Goal: Navigation & Orientation: Find specific page/section

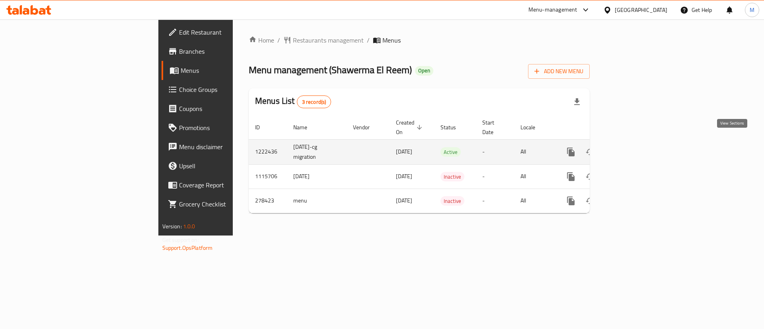
click at [633, 147] on icon "enhanced table" at bounding box center [628, 152] width 10 height 10
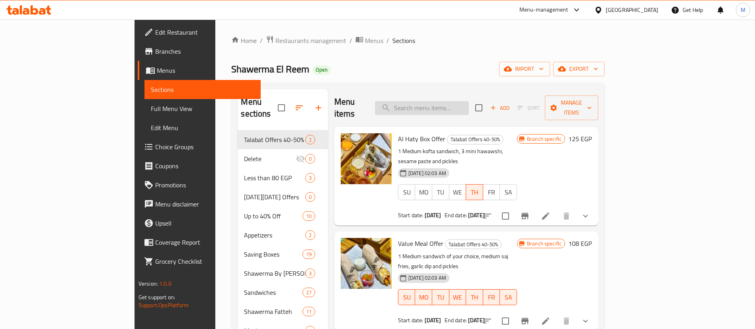
click at [451, 101] on input "search" at bounding box center [422, 108] width 94 height 14
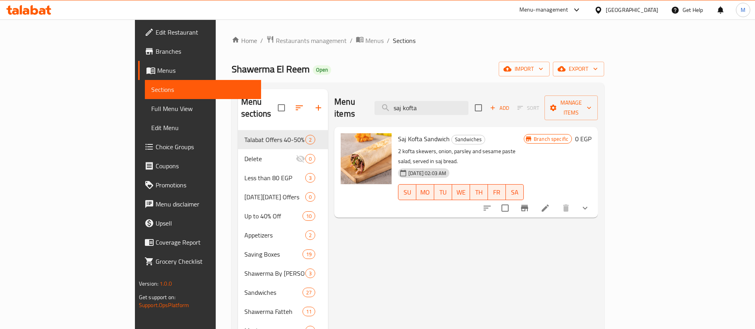
type input "saj kofta"
click at [594, 199] on button "show more" at bounding box center [584, 208] width 19 height 19
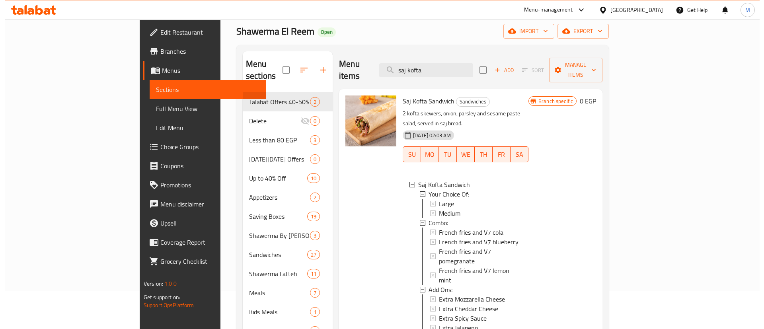
scroll to position [38, 0]
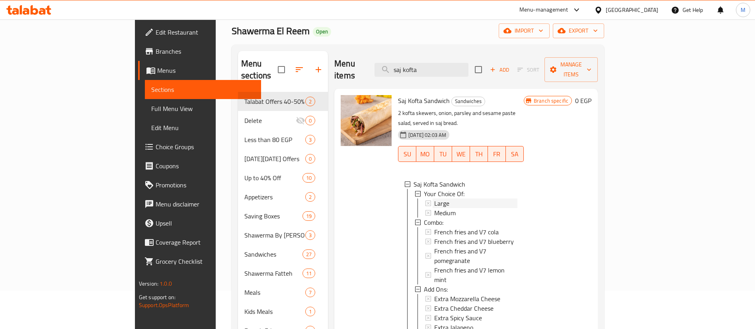
click at [457, 199] on div "Large" at bounding box center [475, 204] width 83 height 10
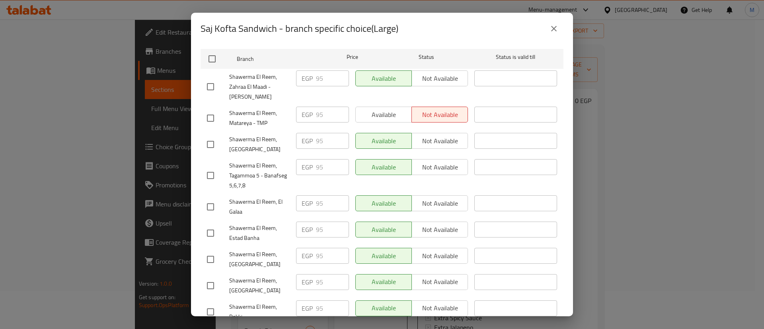
scroll to position [0, 0]
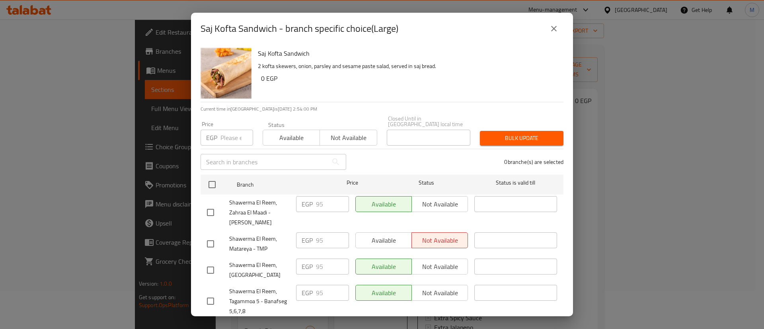
click at [553, 33] on icon "close" at bounding box center [554, 29] width 10 height 10
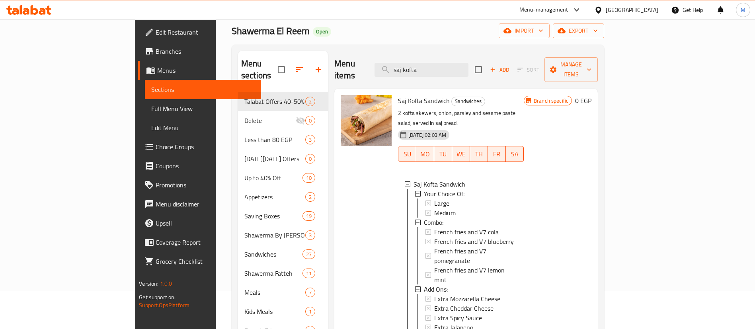
click at [553, 33] on div "Shawerma El Reem Open import export" at bounding box center [418, 30] width 372 height 15
click at [437, 208] on div "Medium" at bounding box center [475, 213] width 83 height 10
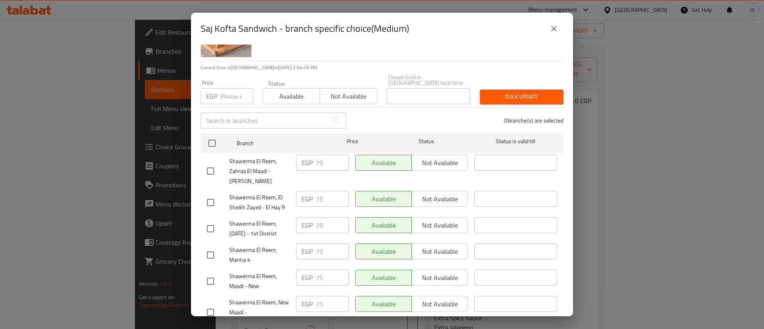
scroll to position [40, 0]
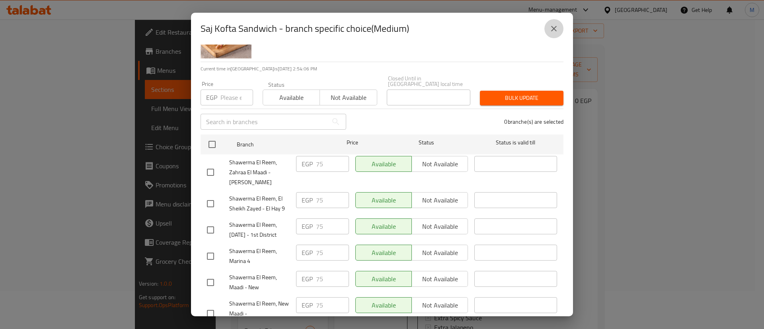
click at [554, 29] on icon "close" at bounding box center [554, 29] width 6 height 6
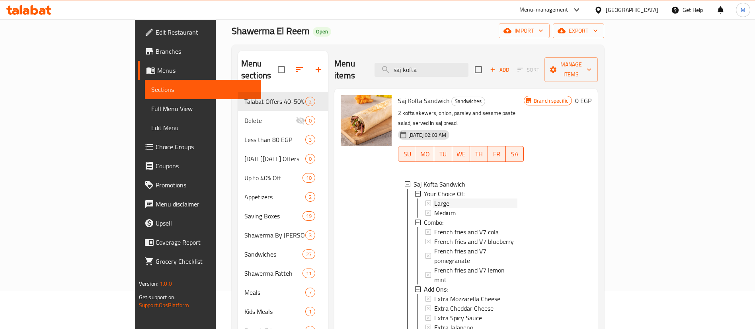
click at [434, 199] on div "Large" at bounding box center [475, 204] width 83 height 10
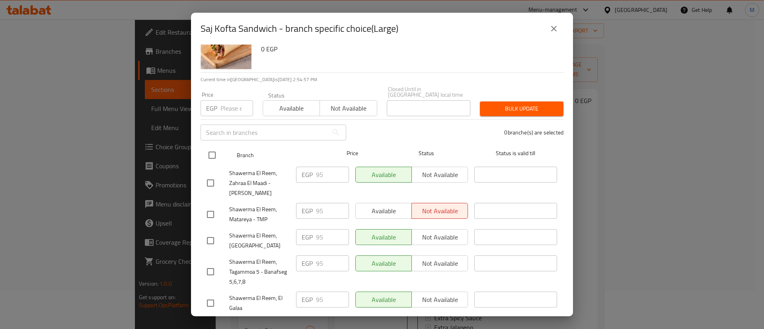
scroll to position [30, 0]
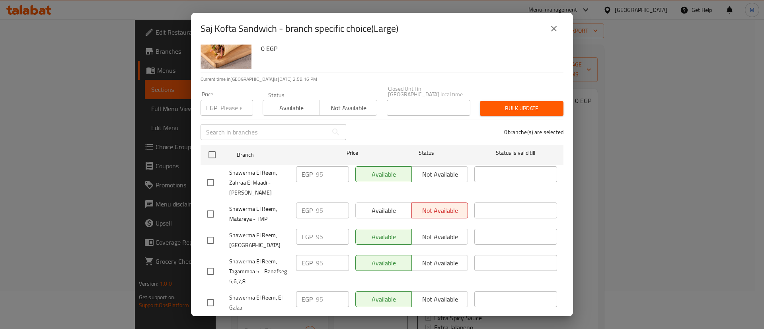
click at [216, 206] on input "checkbox" at bounding box center [210, 214] width 17 height 17
checkbox input "true"
click at [288, 108] on span "Available" at bounding box center [291, 108] width 51 height 12
click at [226, 103] on input "number" at bounding box center [236, 108] width 33 height 16
type input "95"
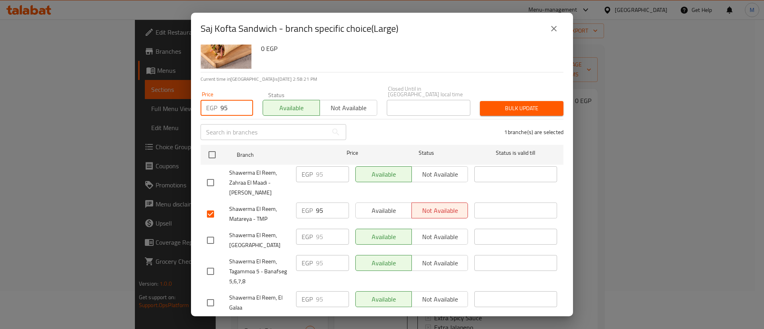
click at [537, 105] on span "Bulk update" at bounding box center [521, 108] width 71 height 10
click at [524, 106] on span "Bulk update" at bounding box center [521, 108] width 71 height 10
click at [557, 30] on icon "close" at bounding box center [554, 29] width 10 height 10
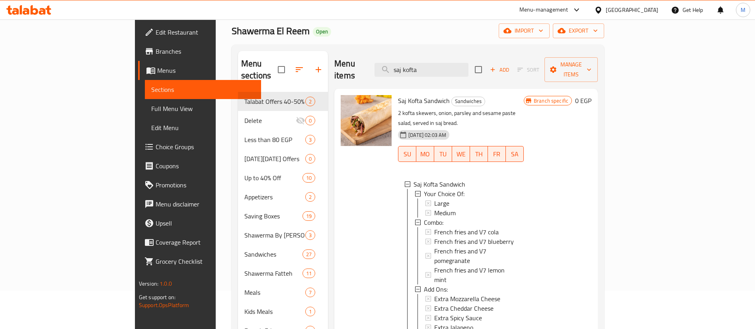
click at [434, 199] on span "Large" at bounding box center [441, 204] width 15 height 10
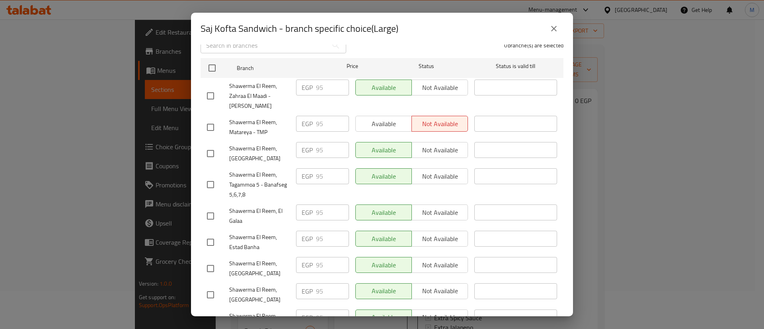
scroll to position [0, 0]
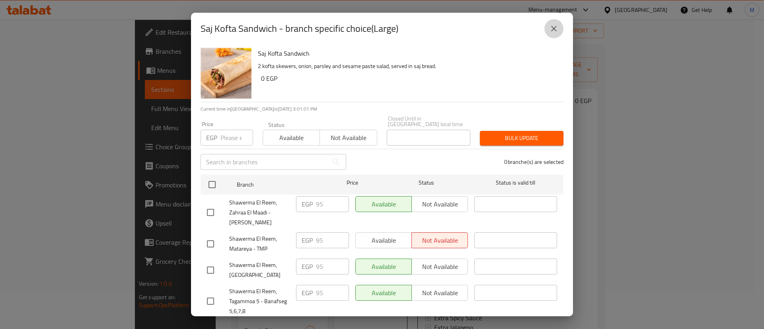
click at [557, 31] on icon "close" at bounding box center [554, 29] width 10 height 10
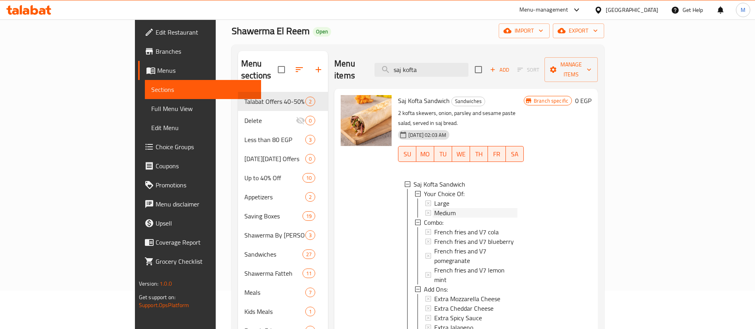
click at [460, 208] on div "Medium" at bounding box center [475, 213] width 83 height 10
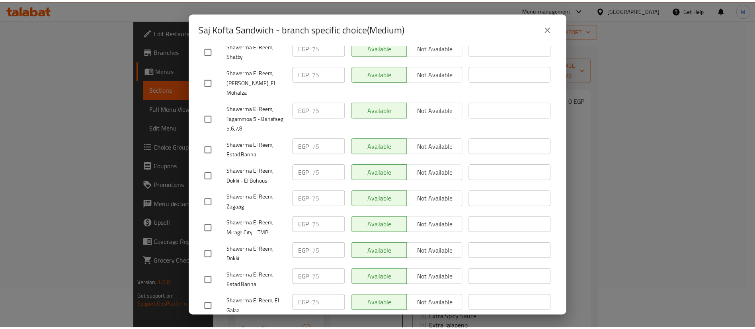
scroll to position [816, 0]
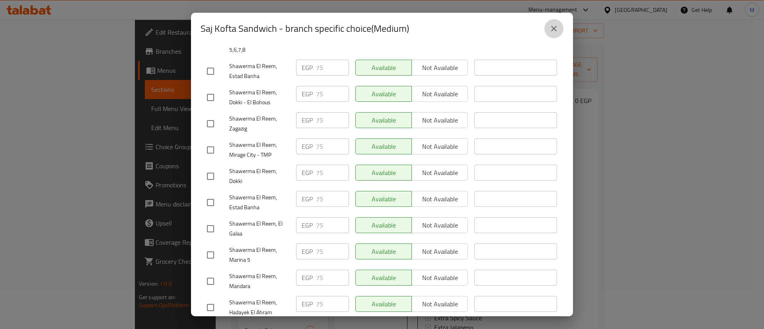
click at [555, 33] on icon "close" at bounding box center [554, 29] width 10 height 10
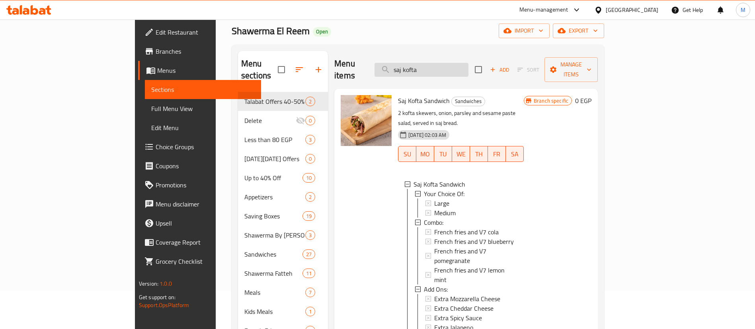
click at [468, 63] on input "saj kofta" at bounding box center [421, 70] width 94 height 14
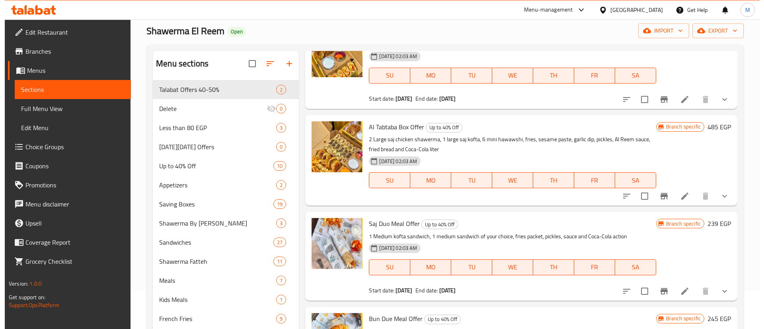
scroll to position [344, 0]
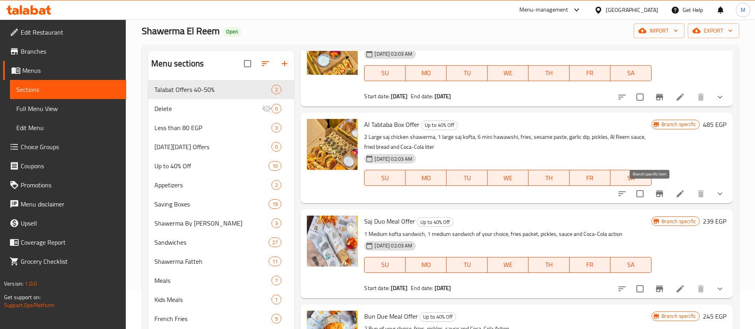
type input "fries"
click at [654, 195] on icon "Branch-specific-item" at bounding box center [659, 194] width 10 height 10
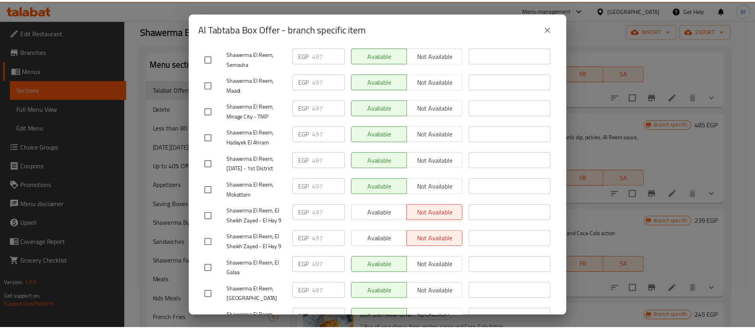
scroll to position [619, 0]
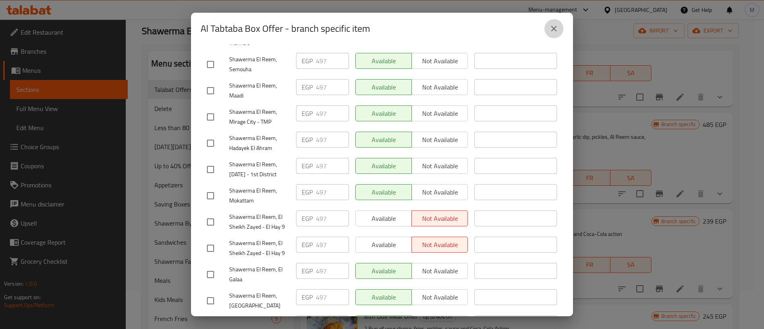
click at [555, 34] on button "close" at bounding box center [553, 28] width 19 height 19
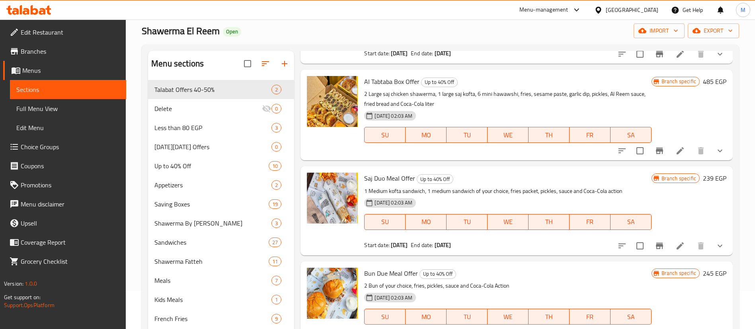
scroll to position [415, 0]
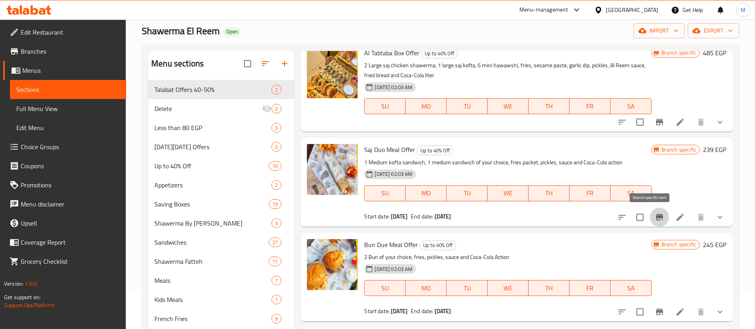
click at [656, 220] on icon "Branch-specific-item" at bounding box center [659, 217] width 7 height 6
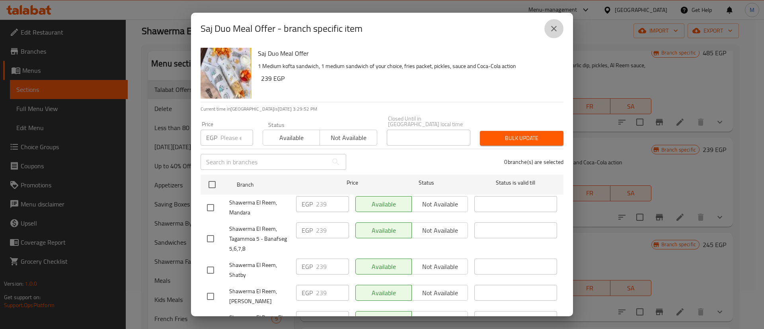
click at [551, 32] on icon "close" at bounding box center [554, 29] width 10 height 10
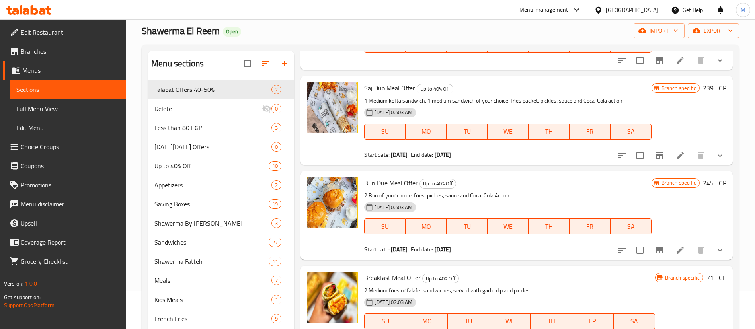
scroll to position [0, 0]
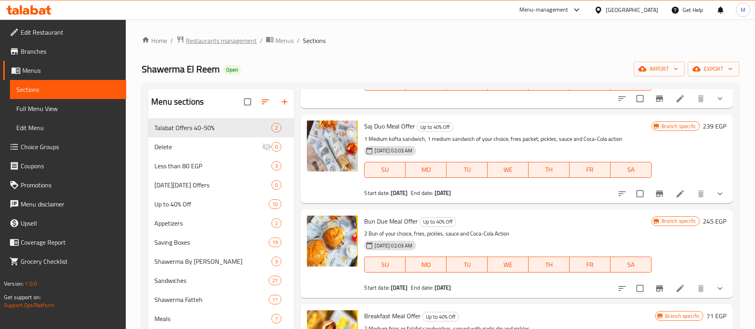
click at [222, 42] on span "Restaurants management" at bounding box center [221, 41] width 71 height 10
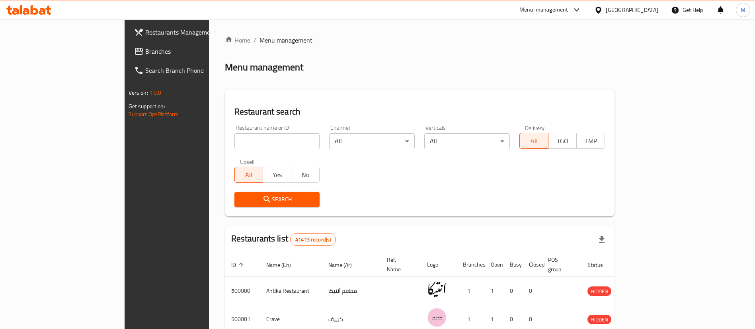
paste input "511935"
click at [234, 146] on input "511935" at bounding box center [277, 141] width 86 height 16
click button "Search" at bounding box center [277, 199] width 86 height 15
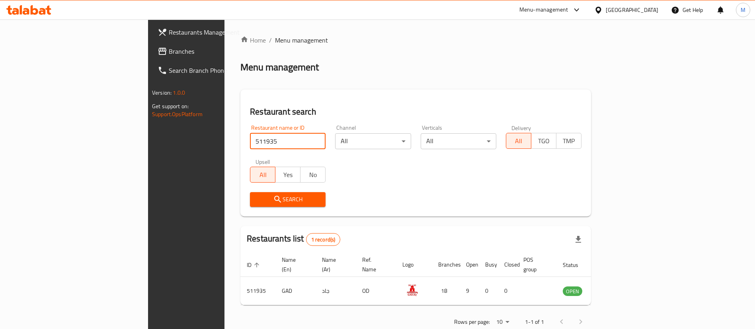
scroll to position [10, 0]
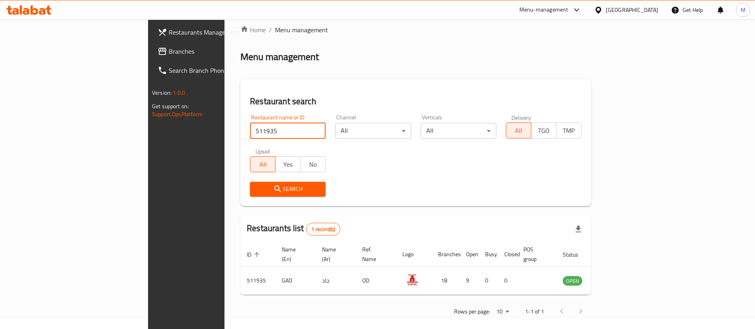
click at [250, 134] on input "511935" at bounding box center [288, 131] width 76 height 16
paste input "615951"
click button "Search" at bounding box center [288, 189] width 76 height 15
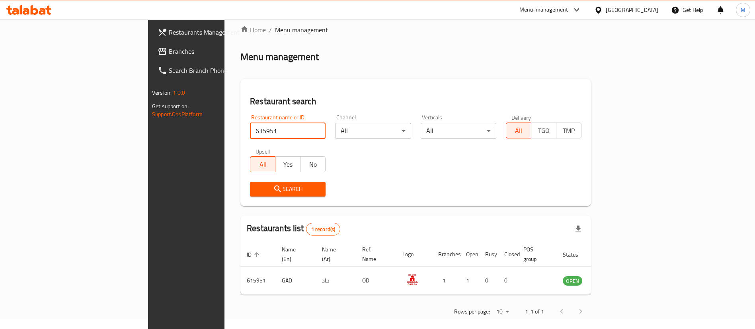
scroll to position [0, 0]
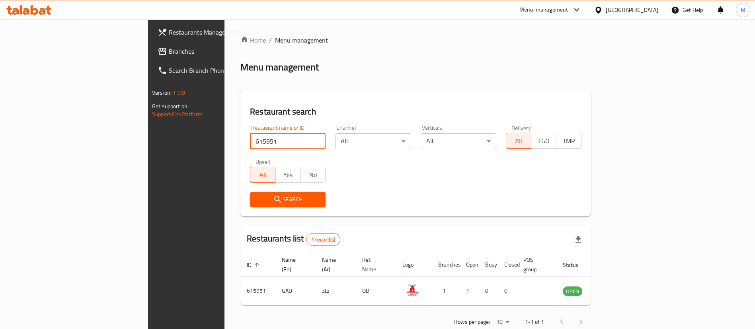
click at [254, 135] on input "615951" at bounding box center [288, 141] width 76 height 16
paste input "29004"
type input "629004"
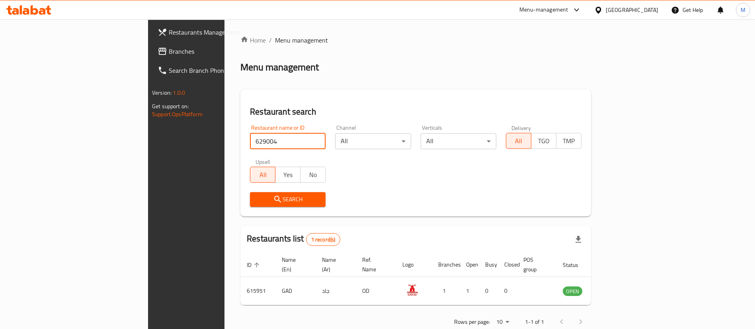
click button "Search" at bounding box center [288, 199] width 76 height 15
click at [364, 170] on div "Restaurant name or ID 629004 Restaurant name or ID Channel All ​ Verticals All …" at bounding box center [415, 165] width 341 height 91
click at [240, 68] on h2 "Menu management" at bounding box center [279, 67] width 78 height 13
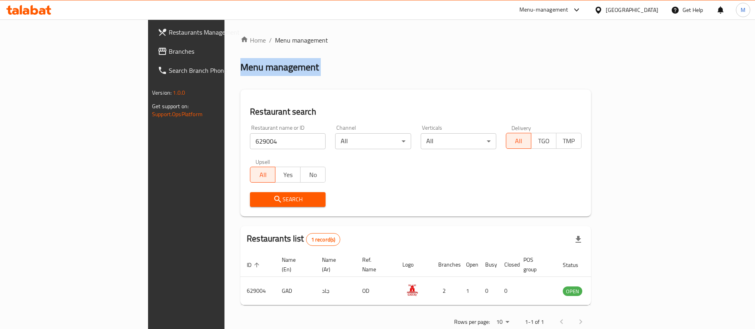
click at [240, 68] on h2 "Menu management" at bounding box center [279, 67] width 78 height 13
click at [250, 109] on h2 "Restaurant search" at bounding box center [415, 112] width 331 height 12
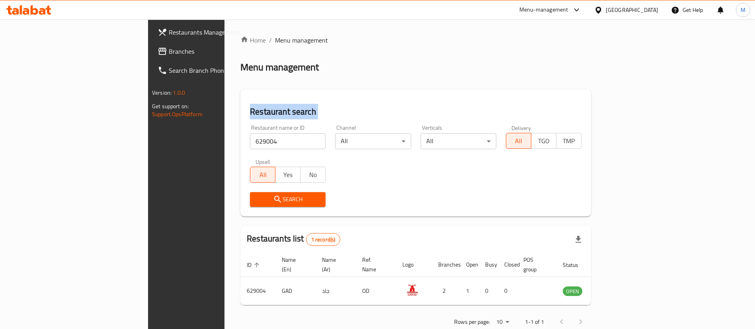
click at [250, 109] on h2 "Restaurant search" at bounding box center [415, 112] width 331 height 12
click at [382, 214] on div "Restaurant search Restaurant name or ID 629004 Restaurant name or ID Channel Al…" at bounding box center [415, 153] width 350 height 127
click at [255, 161] on label "Upsell" at bounding box center [262, 162] width 15 height 6
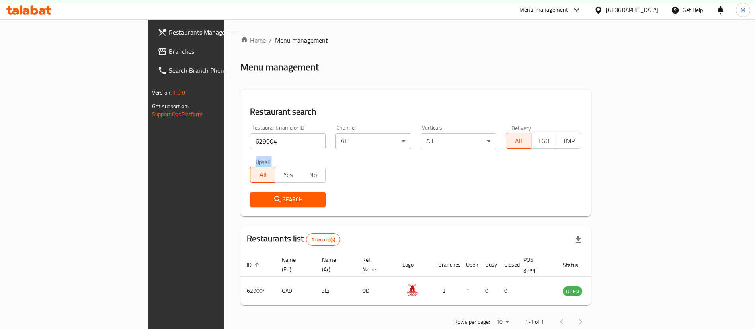
click at [255, 161] on label "Upsell" at bounding box center [262, 162] width 15 height 6
click at [250, 162] on div "All Yes No" at bounding box center [288, 171] width 76 height 24
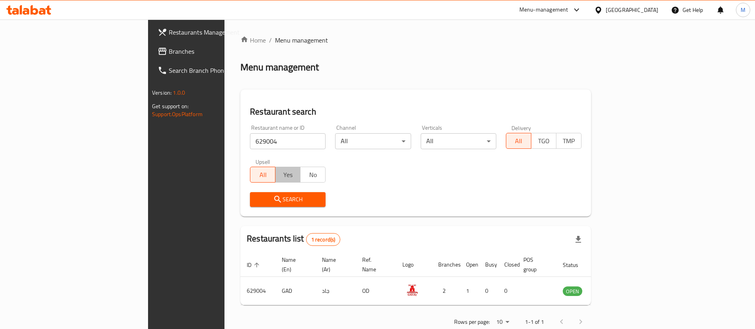
click at [275, 168] on button "Yes" at bounding box center [287, 175] width 25 height 16
click at [304, 173] on span "No" at bounding box center [313, 175] width 19 height 12
click at [253, 177] on span "All" at bounding box center [262, 175] width 19 height 12
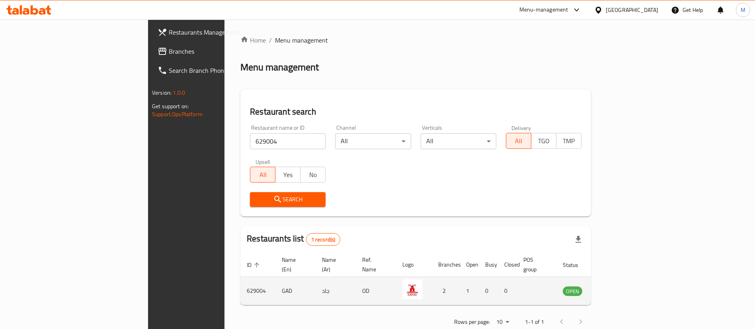
click at [240, 277] on td "629004" at bounding box center [257, 291] width 35 height 28
copy td "629004"
click at [240, 277] on td "629004" at bounding box center [257, 291] width 35 height 28
click at [625, 287] on td "enhanced table" at bounding box center [611, 291] width 27 height 28
click at [613, 288] on icon "enhanced table" at bounding box center [609, 291] width 9 height 7
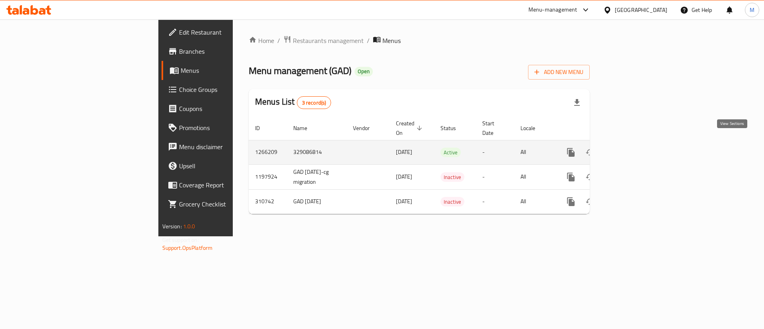
click at [632, 149] on icon "enhanced table" at bounding box center [628, 152] width 7 height 7
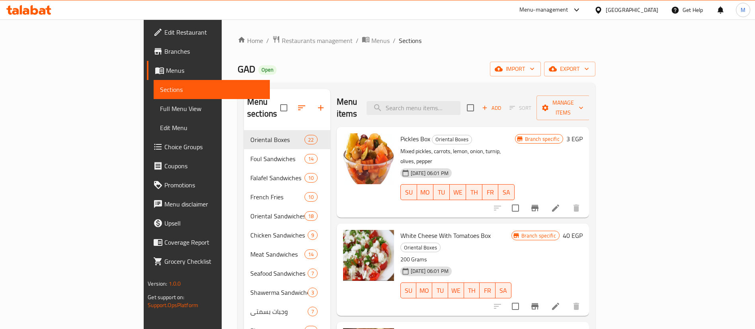
click at [442, 255] on p "200 Grams" at bounding box center [455, 260] width 111 height 10
click at [439, 58] on div "Home / Restaurants management / Menus / Sections GAD Open import export Menu se…" at bounding box center [416, 268] width 358 height 467
click at [164, 47] on span "Branches" at bounding box center [213, 52] width 99 height 10
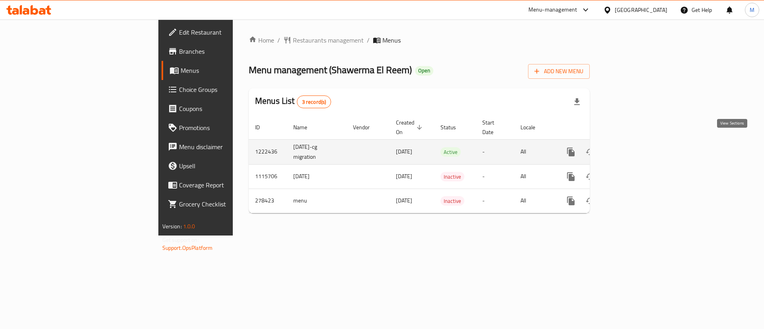
click at [632, 148] on icon "enhanced table" at bounding box center [628, 151] width 7 height 7
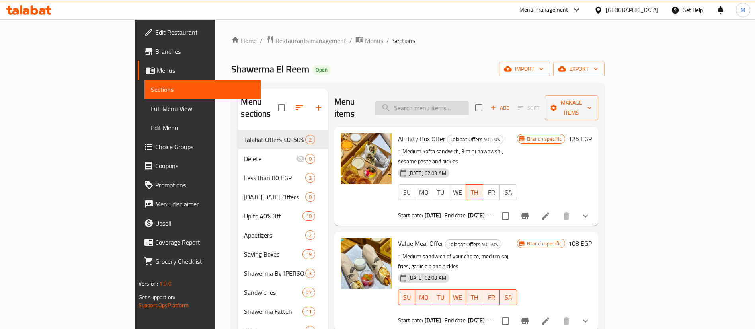
click at [468, 109] on input "search" at bounding box center [422, 108] width 94 height 14
paste input "4*4 Bites Box"
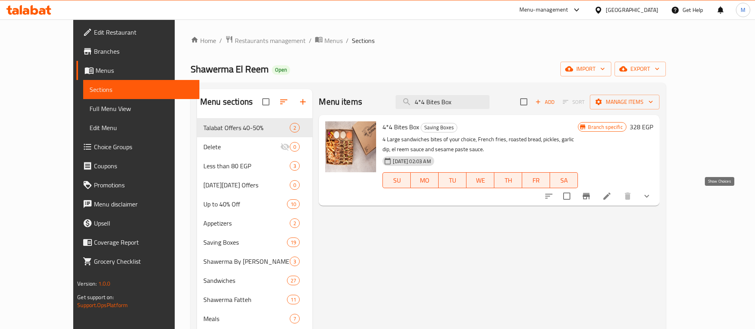
type input "4*4 Bites Box"
click at [651, 195] on icon "show more" at bounding box center [647, 196] width 10 height 10
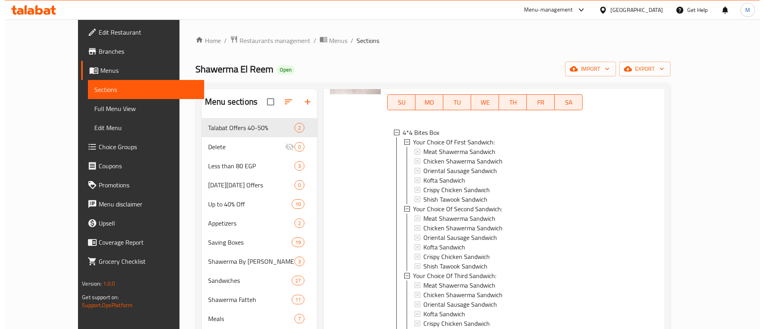
scroll to position [120, 0]
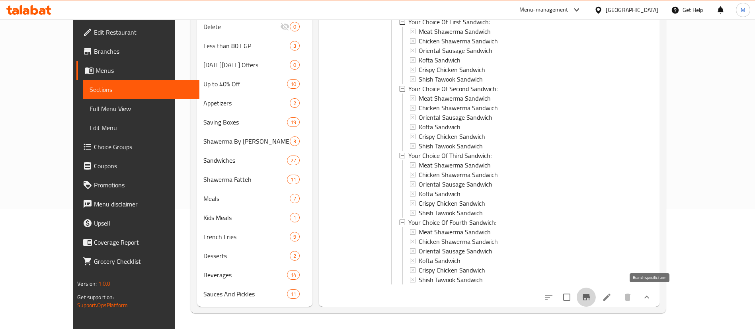
click at [591, 297] on icon "Branch-specific-item" at bounding box center [586, 297] width 10 height 10
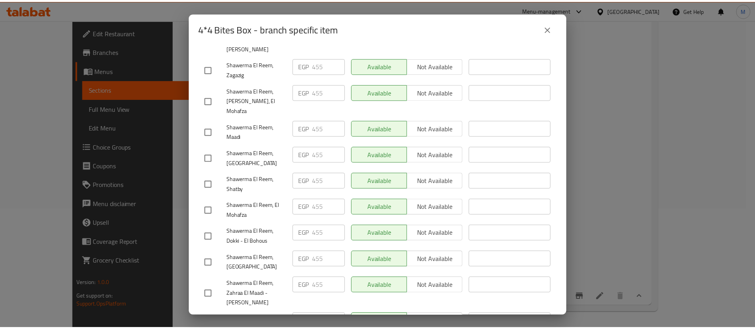
scroll to position [816, 0]
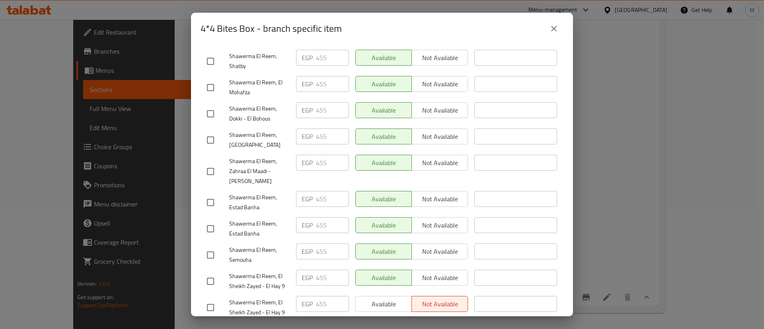
click at [561, 28] on button "close" at bounding box center [553, 28] width 19 height 19
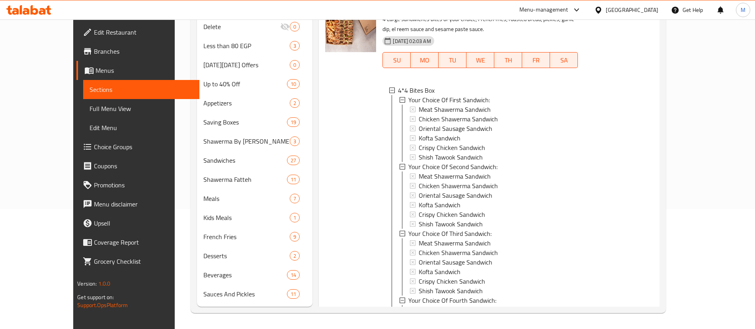
scroll to position [0, 0]
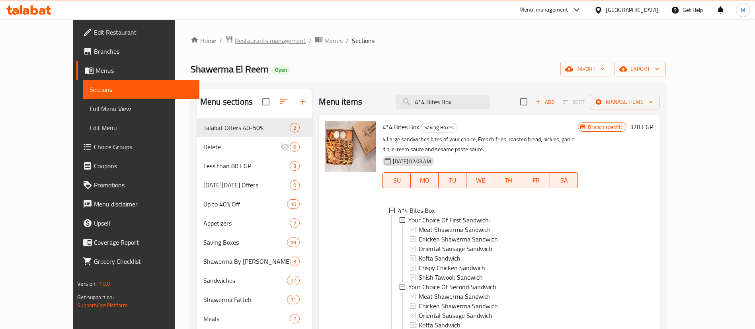
click at [235, 38] on span "Restaurants management" at bounding box center [270, 41] width 71 height 10
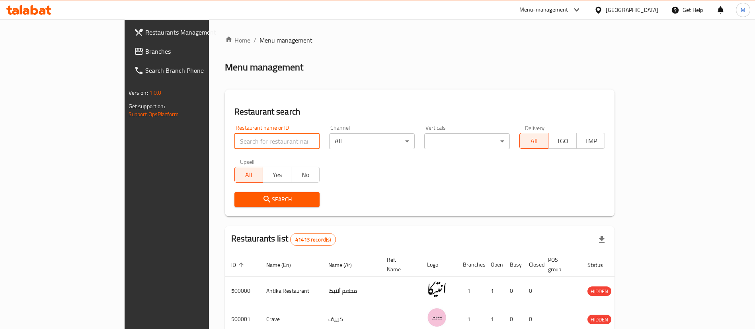
click at [234, 137] on input "search" at bounding box center [277, 141] width 86 height 16
paste input "615951"
type input "615951"
click button "Search" at bounding box center [277, 199] width 86 height 15
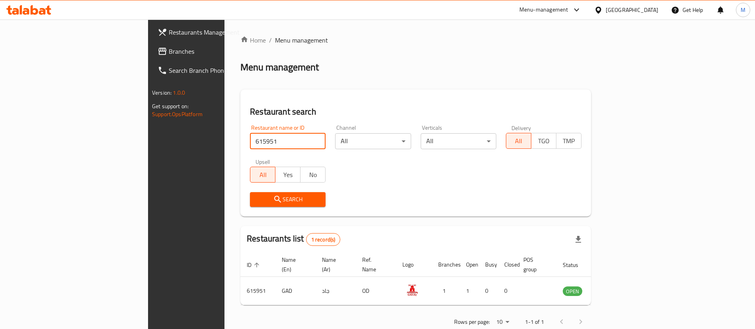
scroll to position [10, 0]
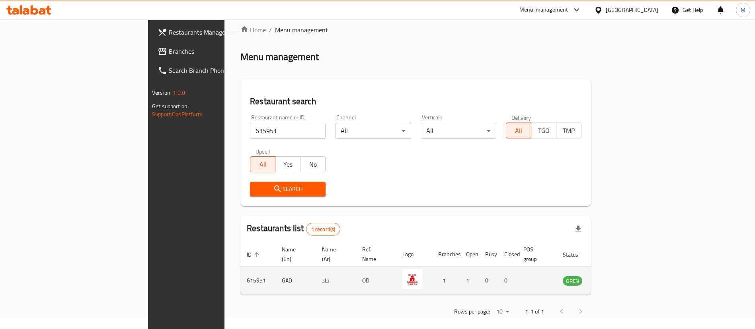
click at [625, 274] on td "enhanced table" at bounding box center [611, 281] width 27 height 28
click at [613, 278] on icon "enhanced table" at bounding box center [609, 281] width 9 height 7
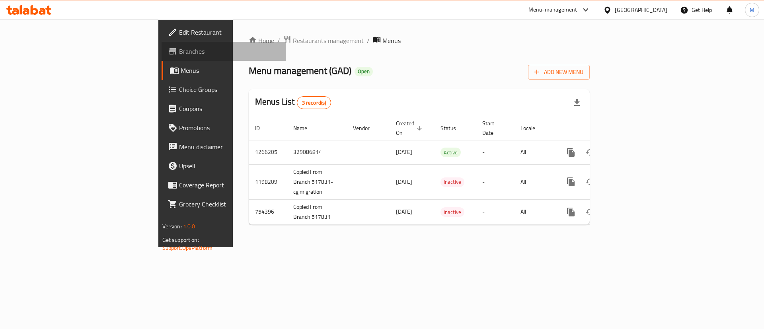
click at [179, 51] on span "Branches" at bounding box center [229, 52] width 101 height 10
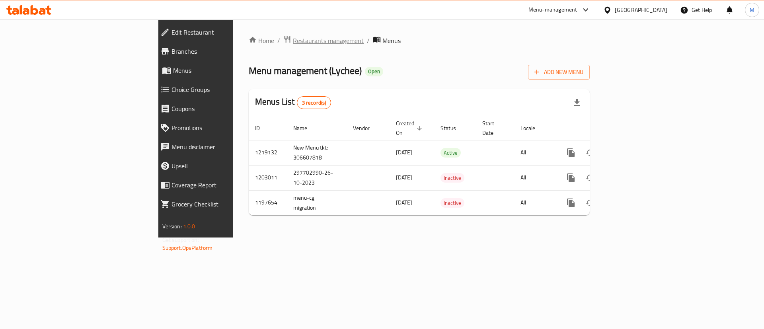
click at [293, 41] on span "Restaurants management" at bounding box center [328, 41] width 71 height 10
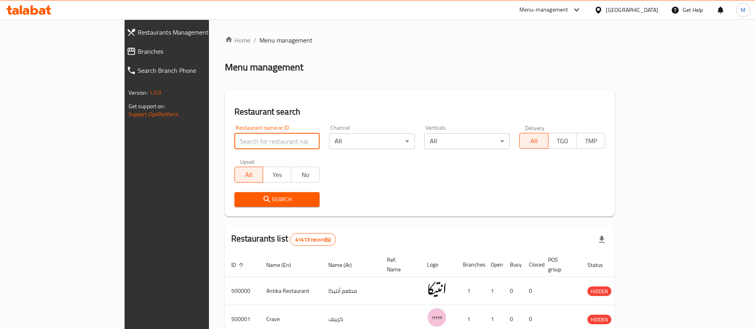
click at [257, 142] on input "search" at bounding box center [277, 141] width 86 height 16
type input "pizza master"
click button "Search" at bounding box center [277, 199] width 86 height 15
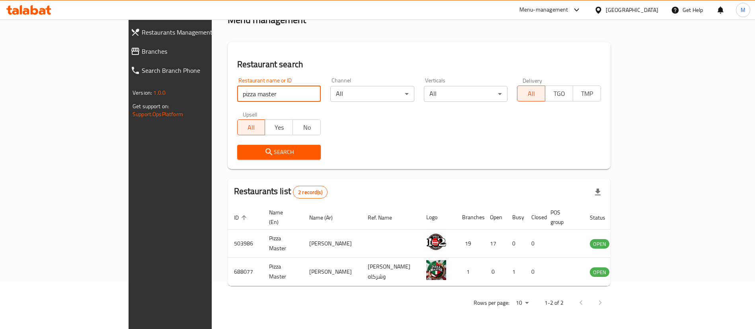
scroll to position [39, 0]
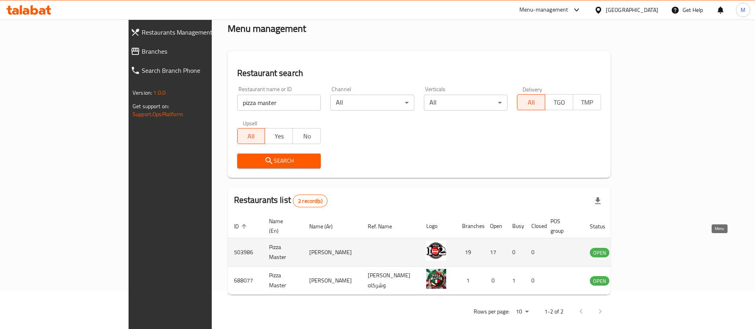
click at [640, 249] on icon "enhanced table" at bounding box center [636, 252] width 9 height 7
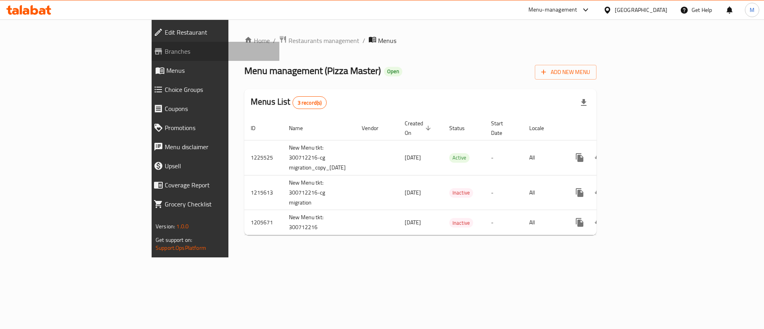
click at [165, 51] on span "Branches" at bounding box center [219, 52] width 108 height 10
